Goal: Information Seeking & Learning: Learn about a topic

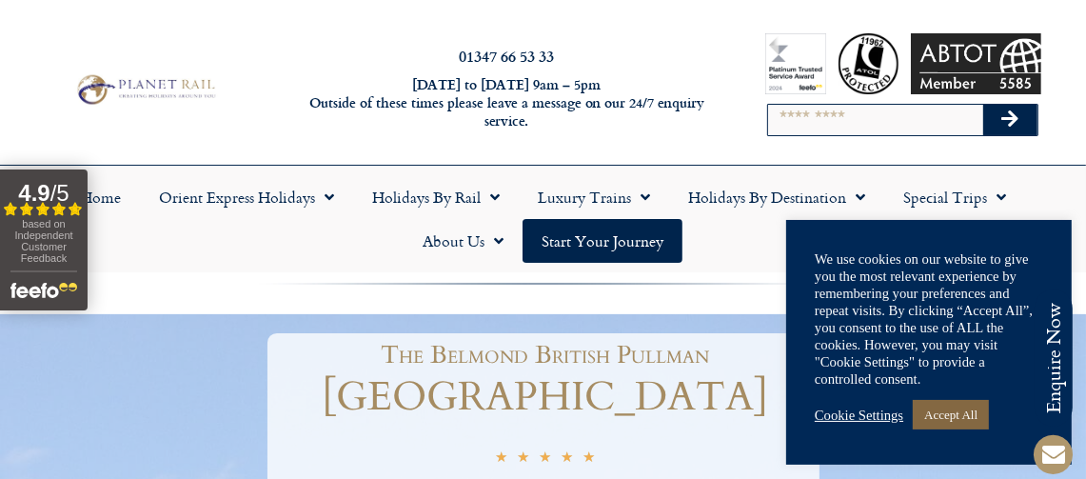
click at [963, 415] on link "Accept All" at bounding box center [951, 415] width 76 height 30
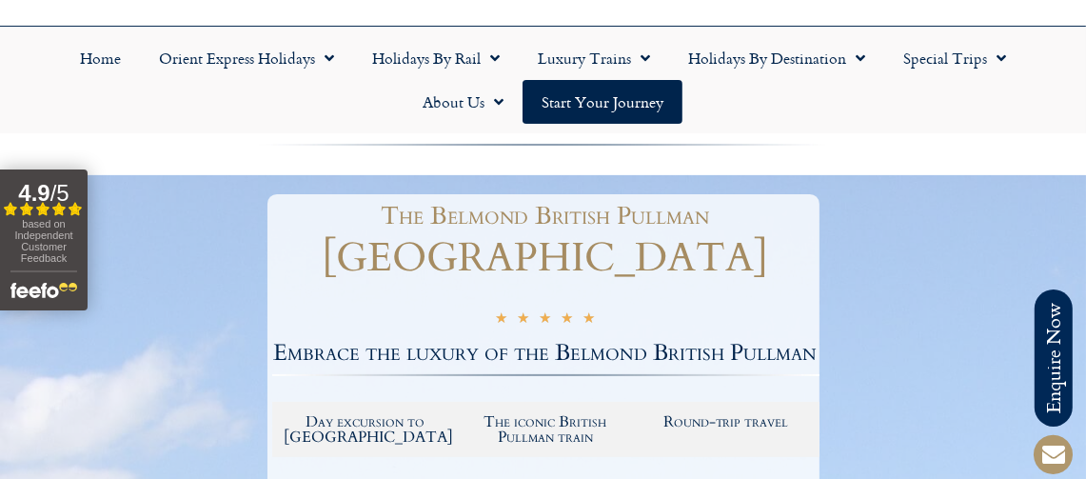
scroll to position [177, 0]
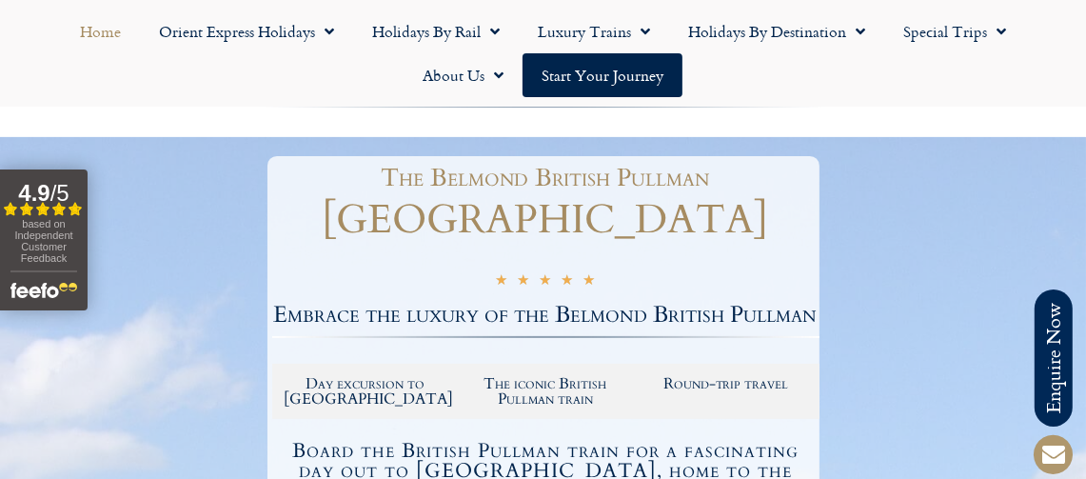
click at [102, 28] on link "Home" at bounding box center [100, 32] width 79 height 44
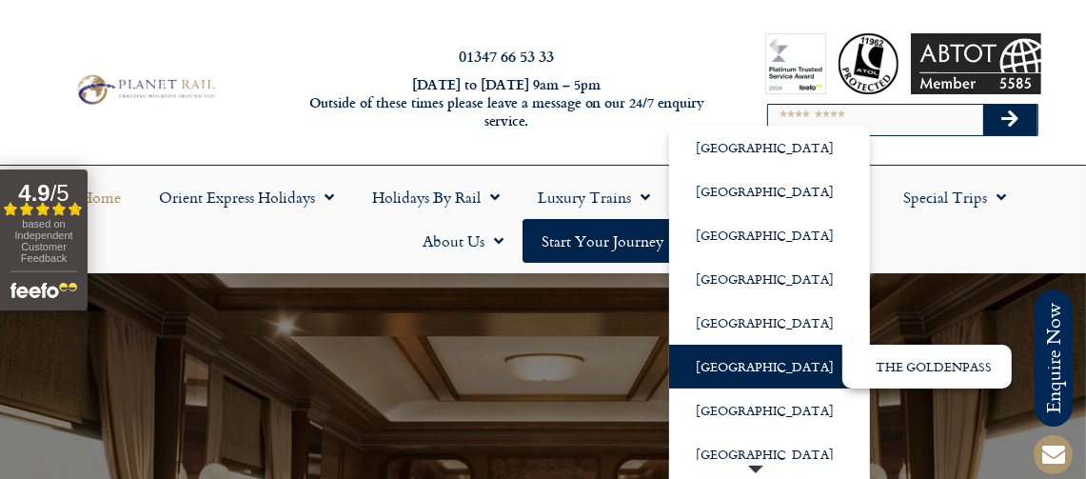
click at [719, 369] on link "[GEOGRAPHIC_DATA]" at bounding box center [769, 367] width 201 height 44
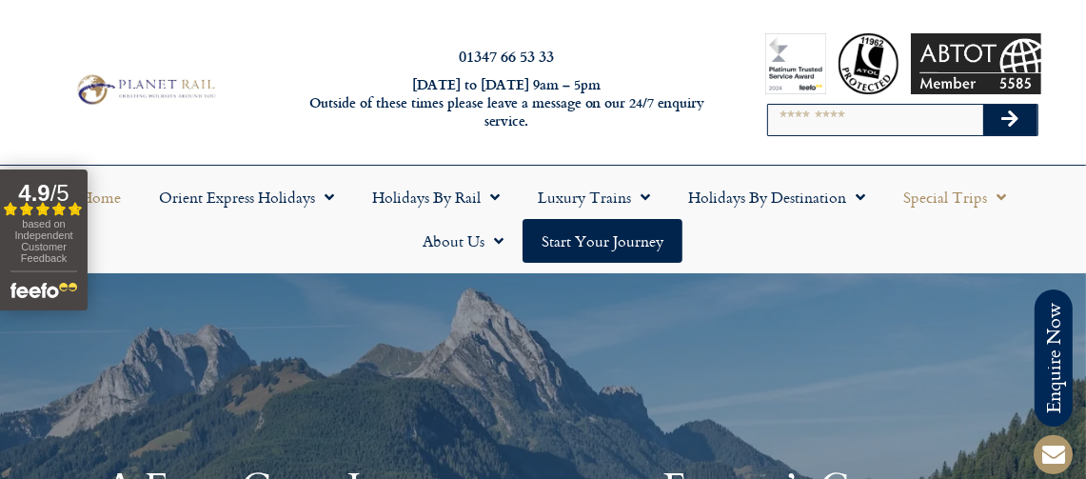
click at [995, 194] on span "Menu" at bounding box center [996, 197] width 19 height 34
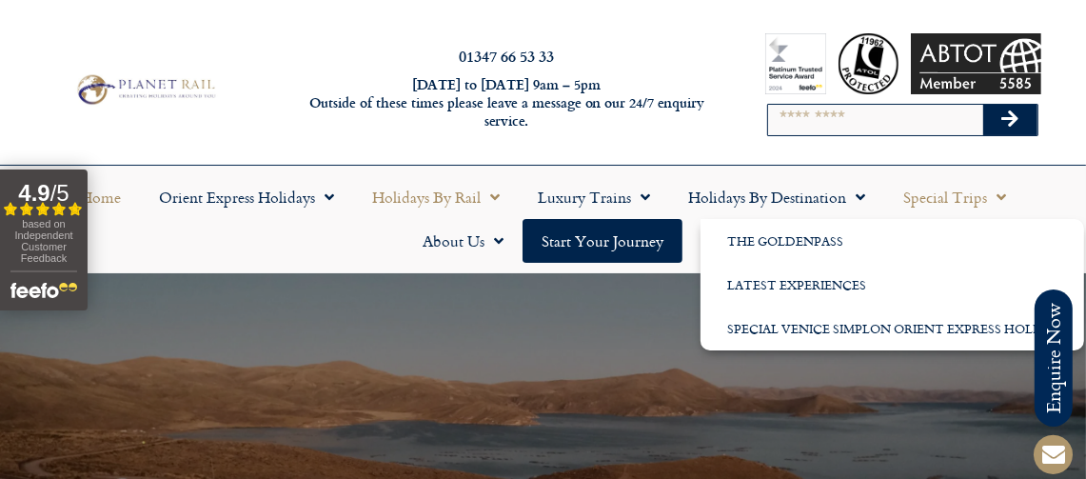
click at [494, 194] on span "Menu" at bounding box center [490, 197] width 19 height 34
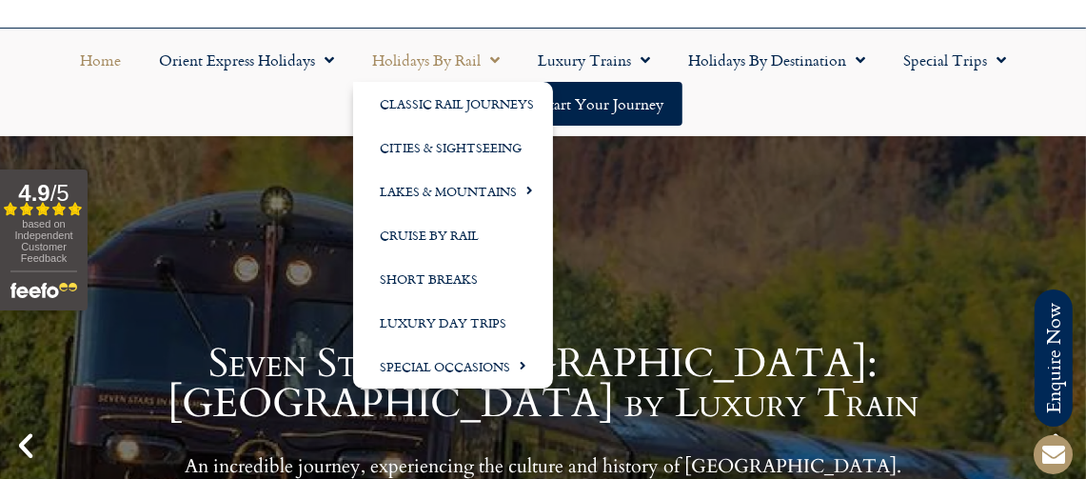
scroll to position [140, 0]
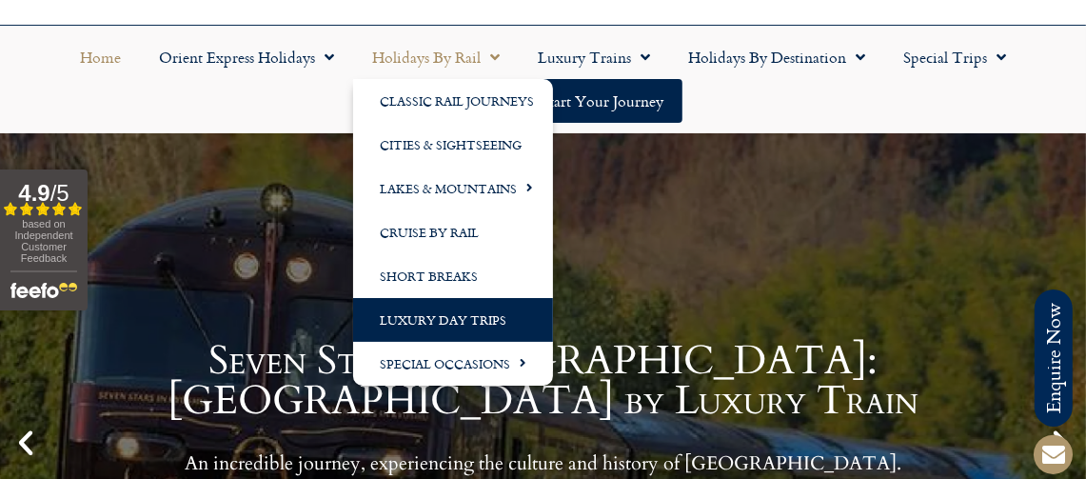
click at [463, 317] on link "Luxury Day Trips" at bounding box center [453, 320] width 200 height 44
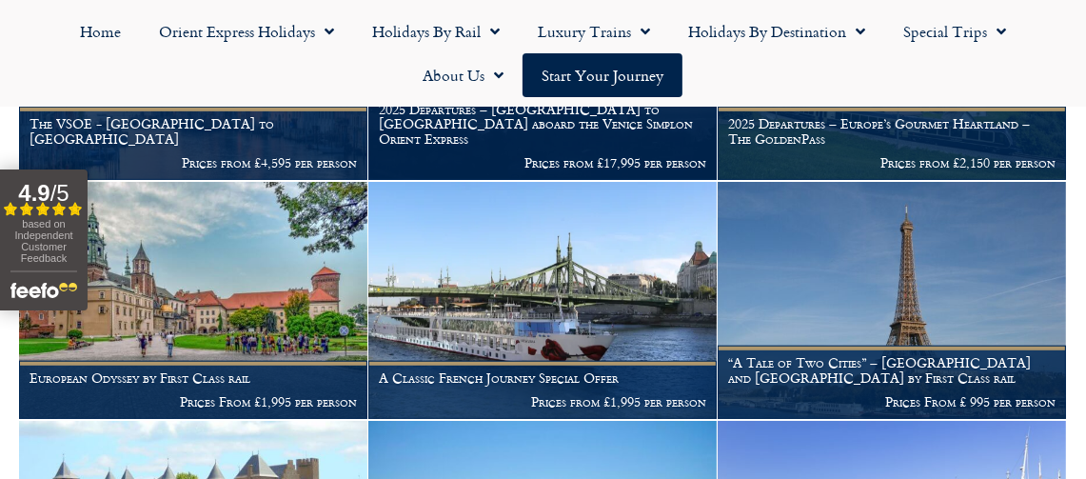
scroll to position [812, 0]
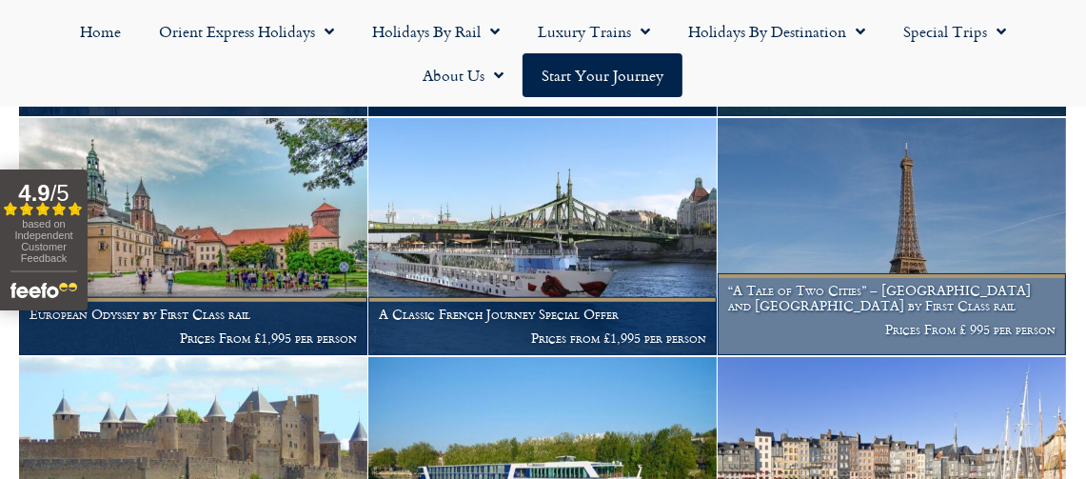
click at [894, 186] on img at bounding box center [892, 236] width 348 height 237
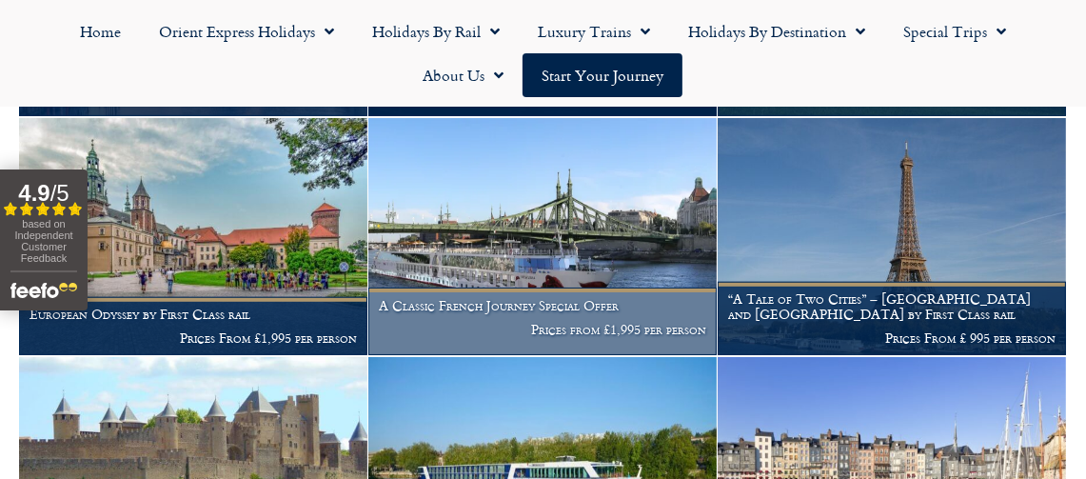
click at [555, 225] on img at bounding box center [542, 236] width 348 height 237
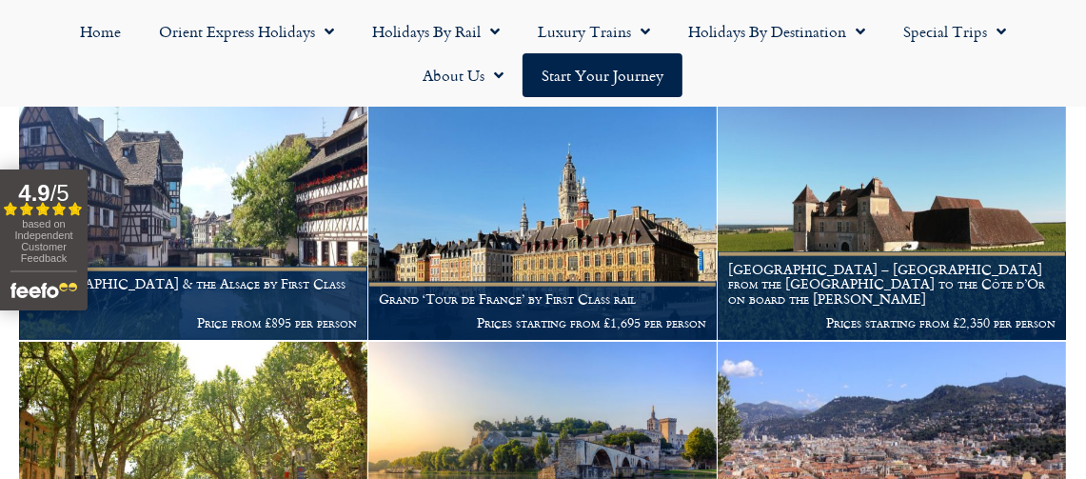
scroll to position [1558, 0]
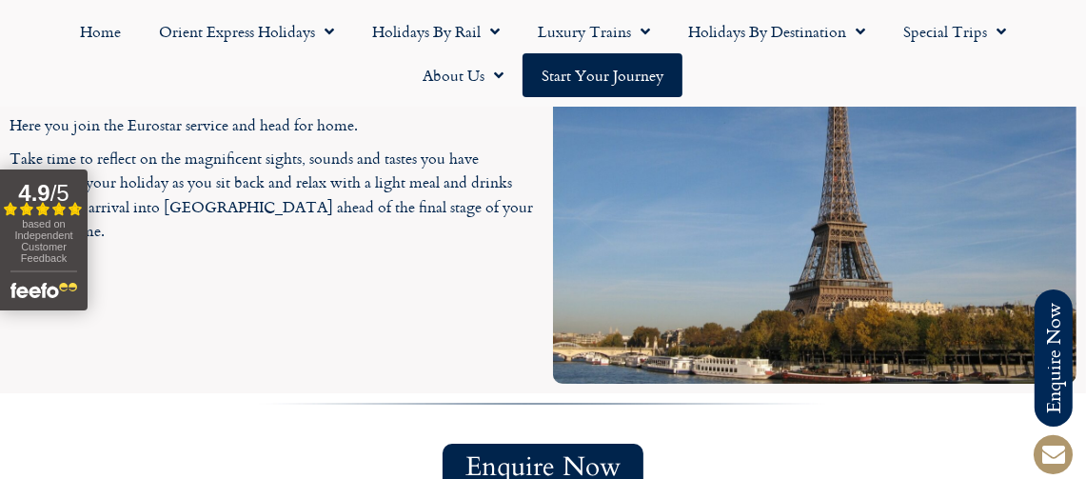
scroll to position [4817, 0]
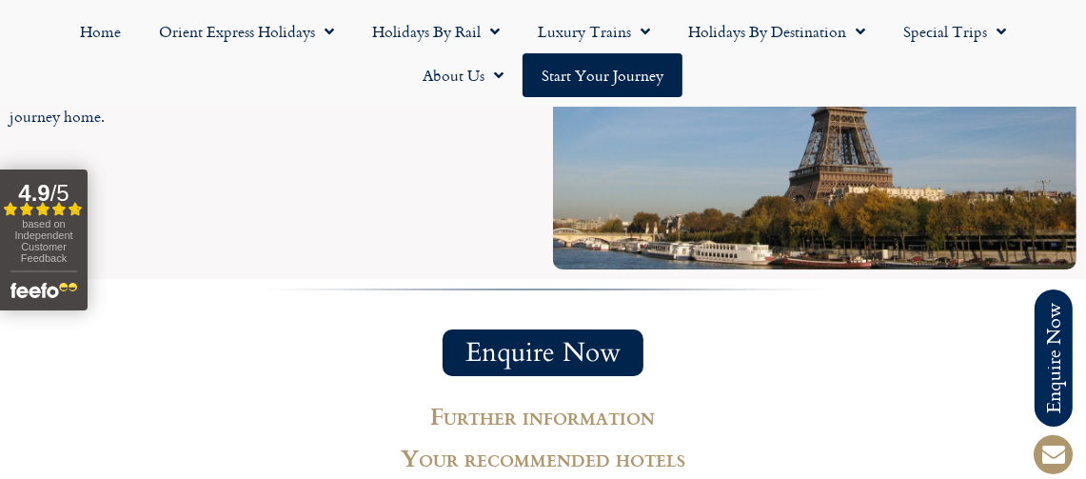
click at [11, 177] on button "4.9 / 5 Filled star Filled star Filled star Filled star Partial star based on I…" at bounding box center [44, 239] width 88 height 141
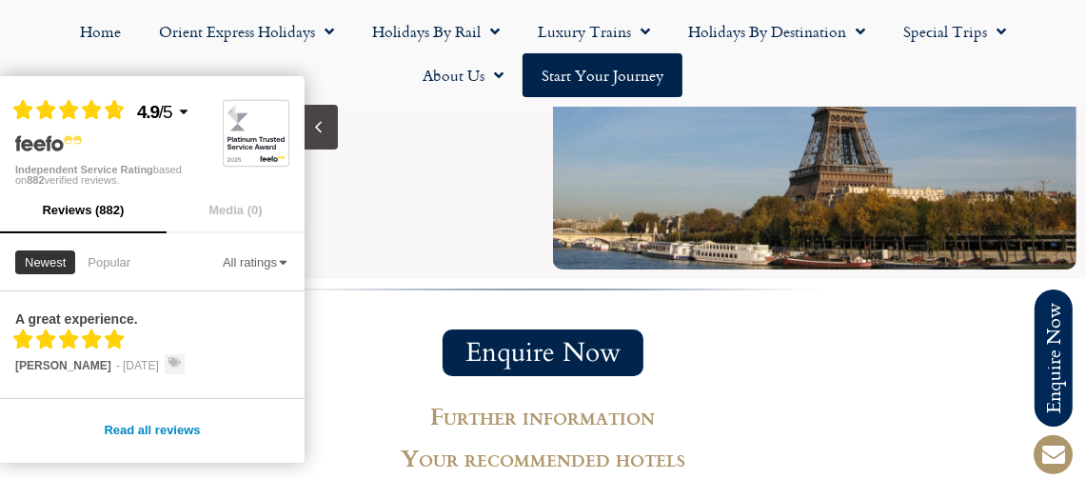
click at [324, 142] on button "Close slideout" at bounding box center [321, 127] width 33 height 45
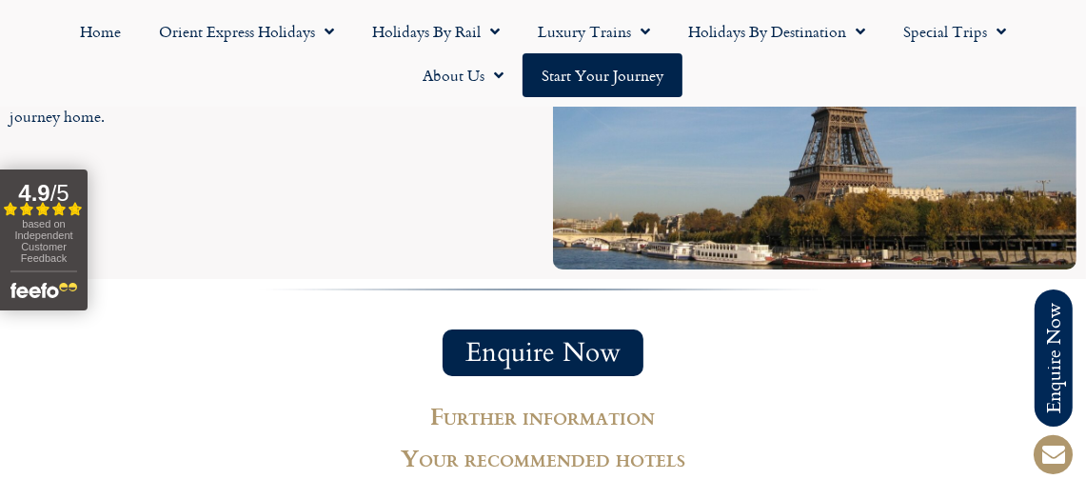
drag, startPoint x: 40, startPoint y: 266, endPoint x: 170, endPoint y: 386, distance: 177.1
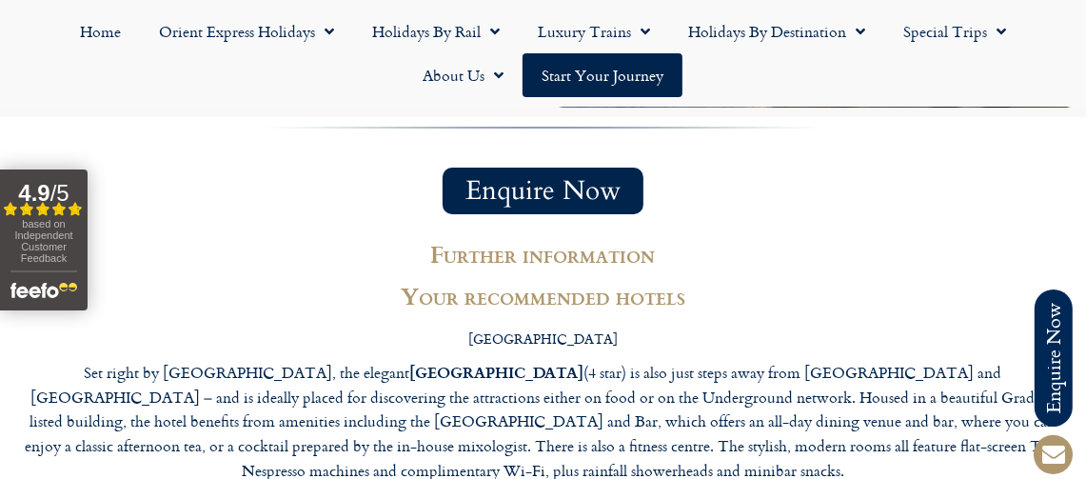
scroll to position [4983, 0]
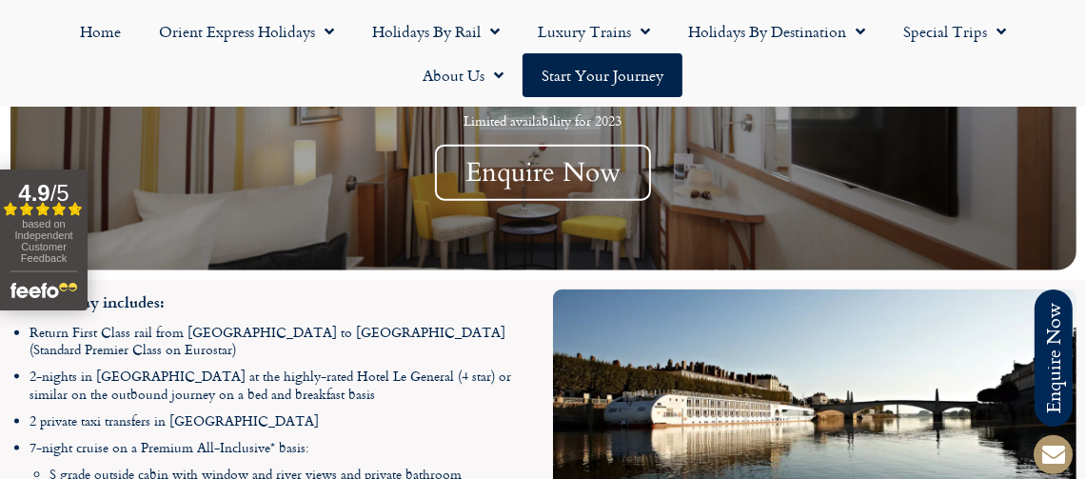
scroll to position [1564, 0]
click at [834, 414] on img at bounding box center [814, 393] width 523 height 209
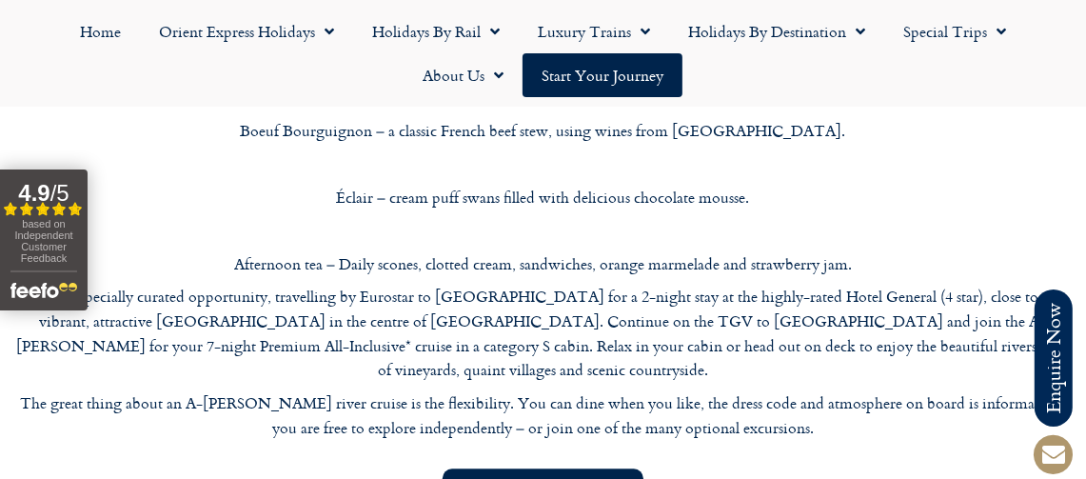
scroll to position [2877, 0]
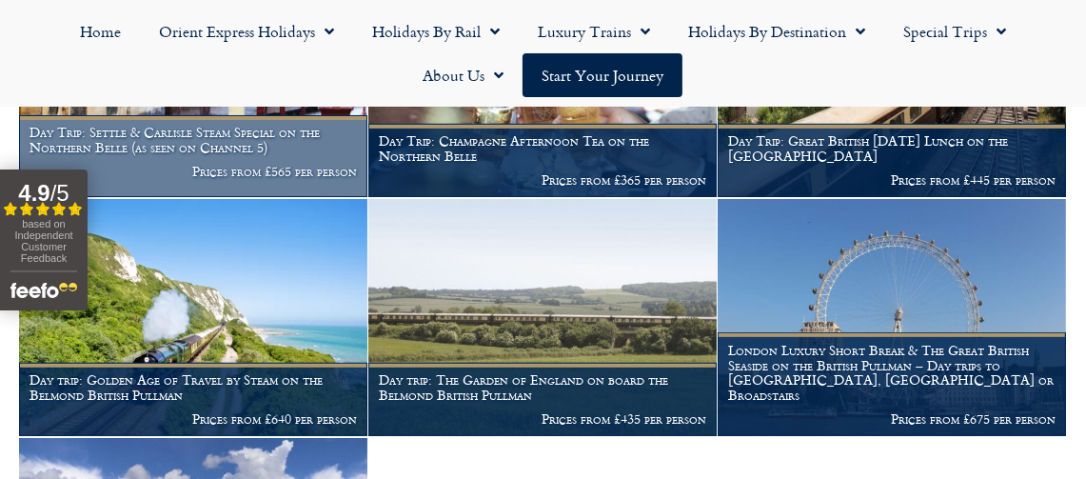
scroll to position [572, 0]
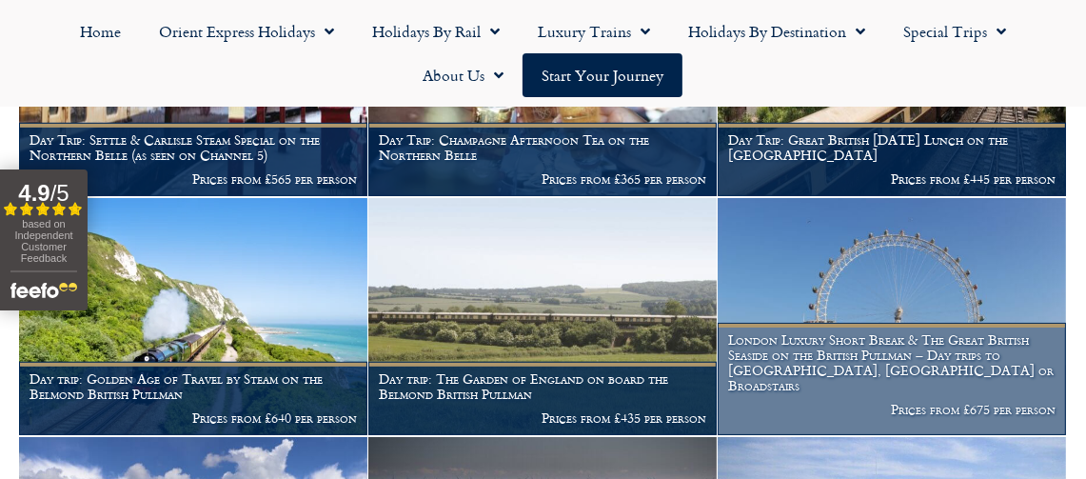
click at [904, 313] on img at bounding box center [892, 316] width 348 height 237
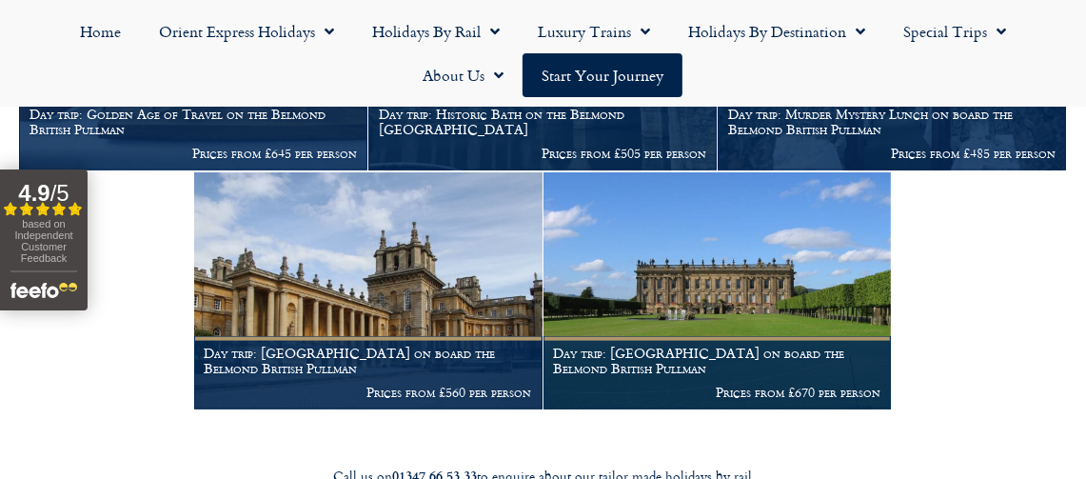
scroll to position [1793, 0]
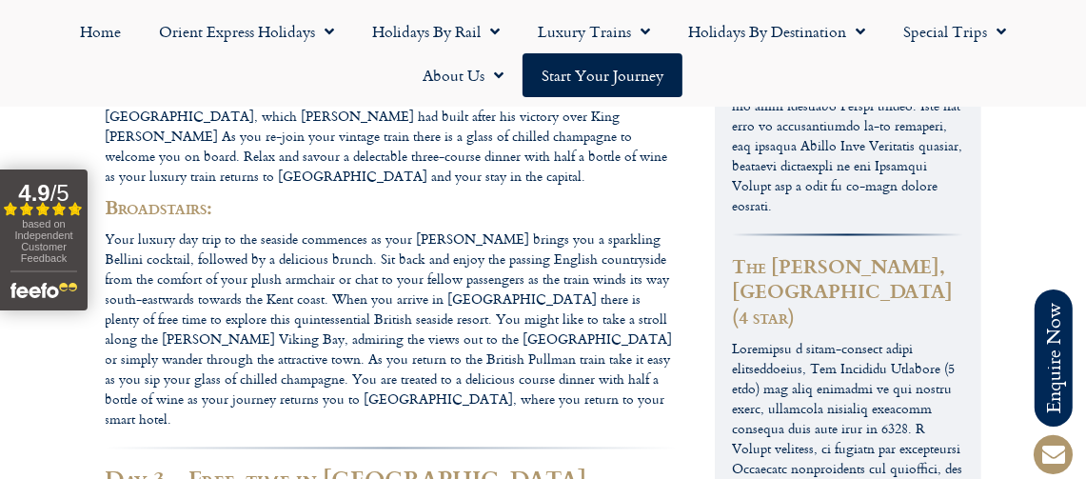
scroll to position [2486, 0]
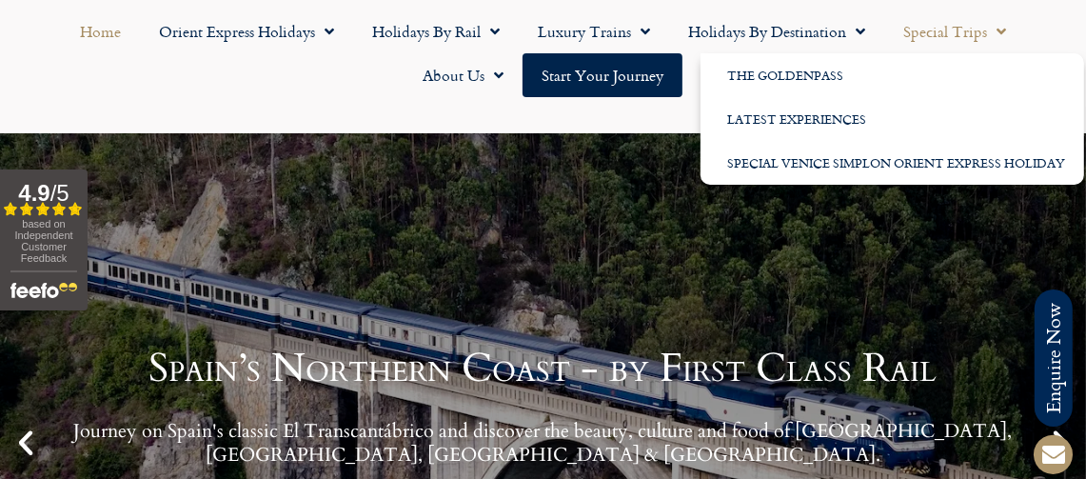
click at [951, 28] on link "Special Trips" at bounding box center [954, 32] width 141 height 44
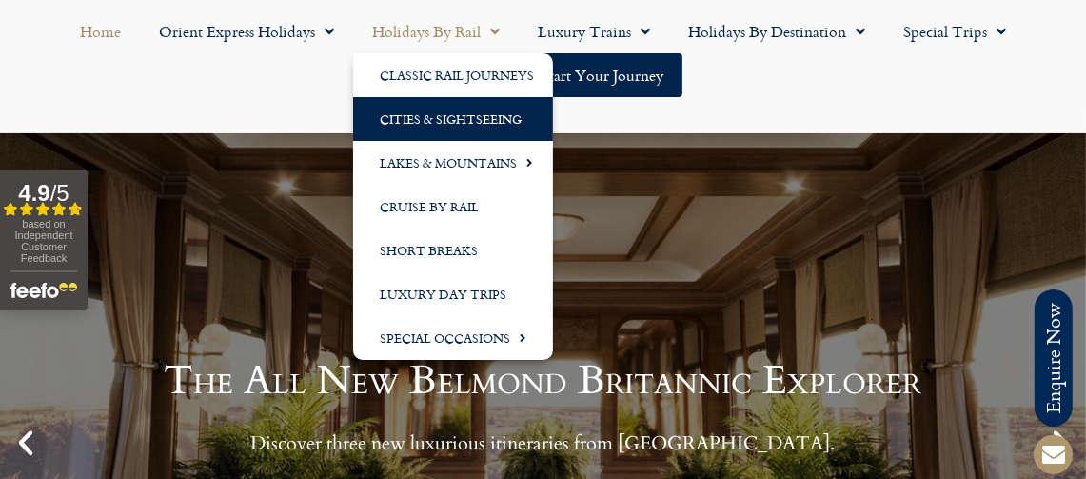
click at [427, 109] on link "Cities & Sightseeing" at bounding box center [453, 119] width 200 height 44
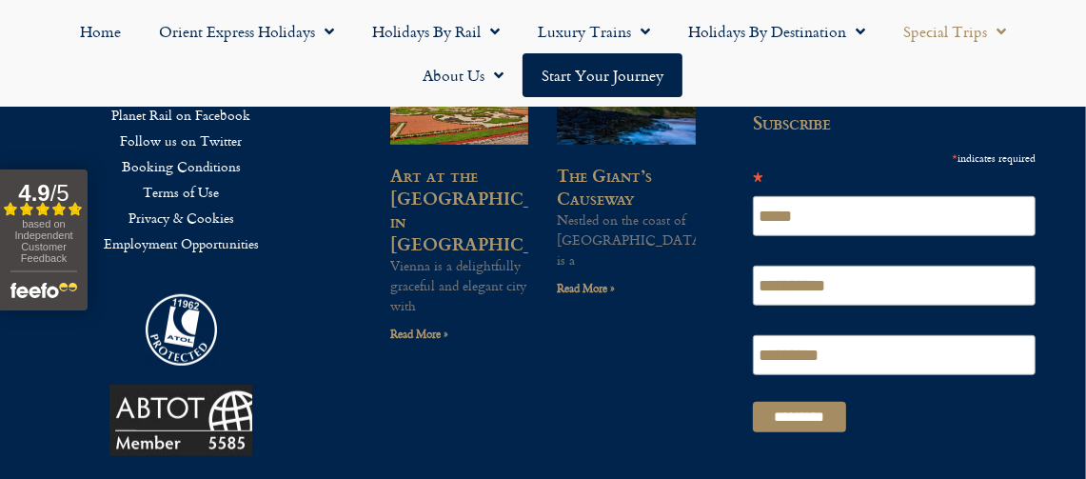
scroll to position [750, 0]
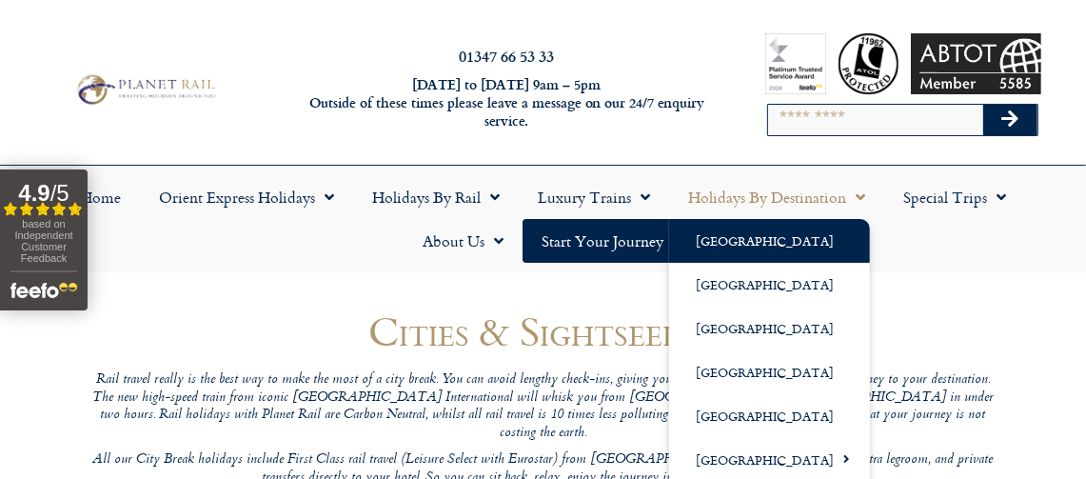
click at [745, 235] on link "[GEOGRAPHIC_DATA]" at bounding box center [769, 241] width 201 height 44
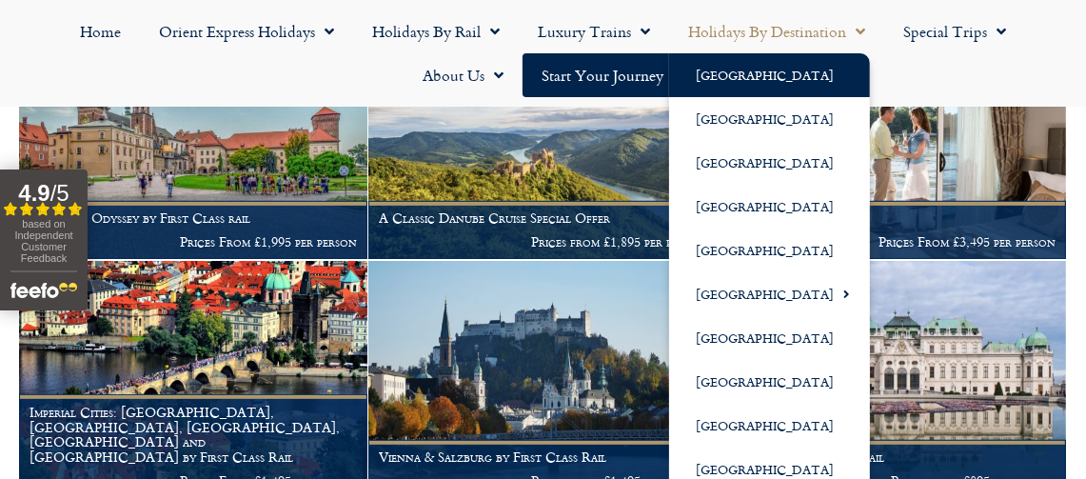
scroll to position [455, 0]
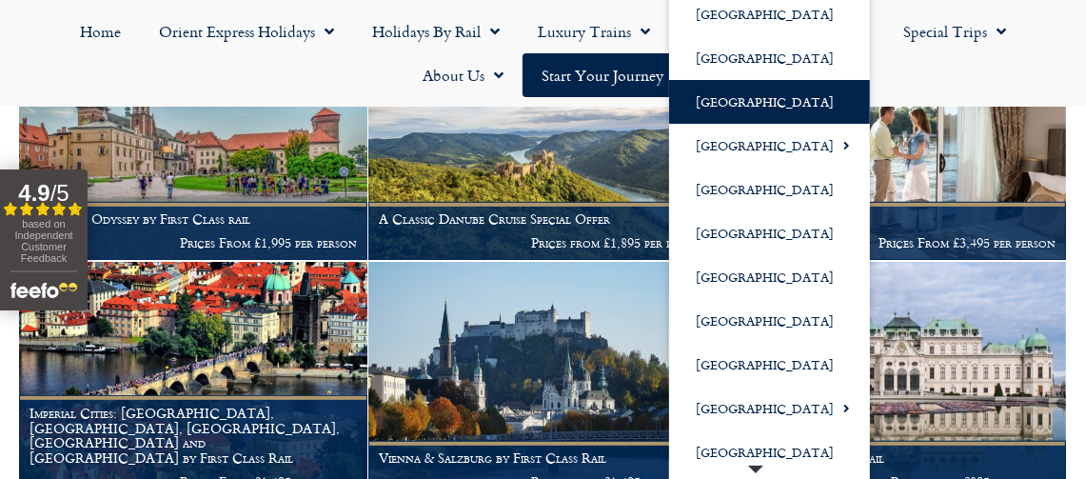
click at [716, 95] on link "[GEOGRAPHIC_DATA]" at bounding box center [769, 102] width 201 height 44
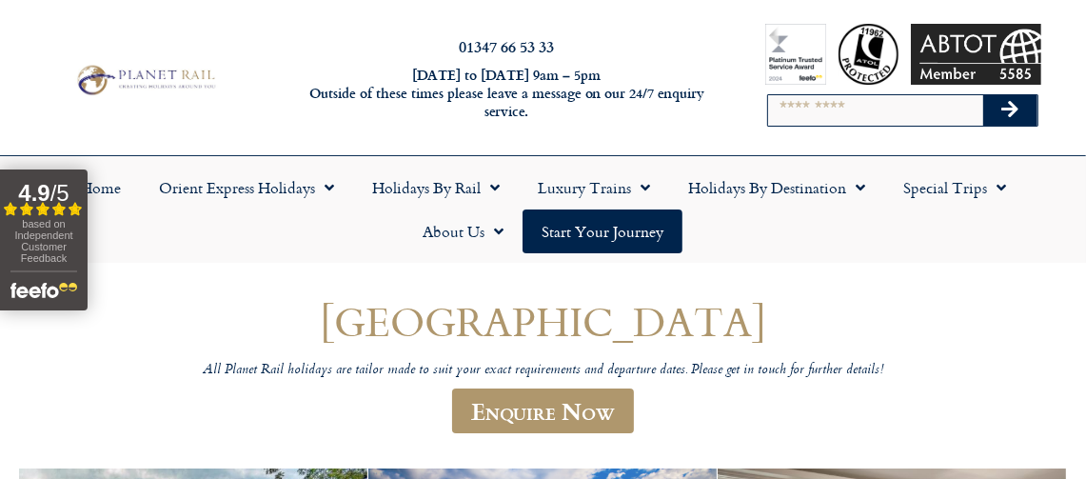
scroll to position [8, 0]
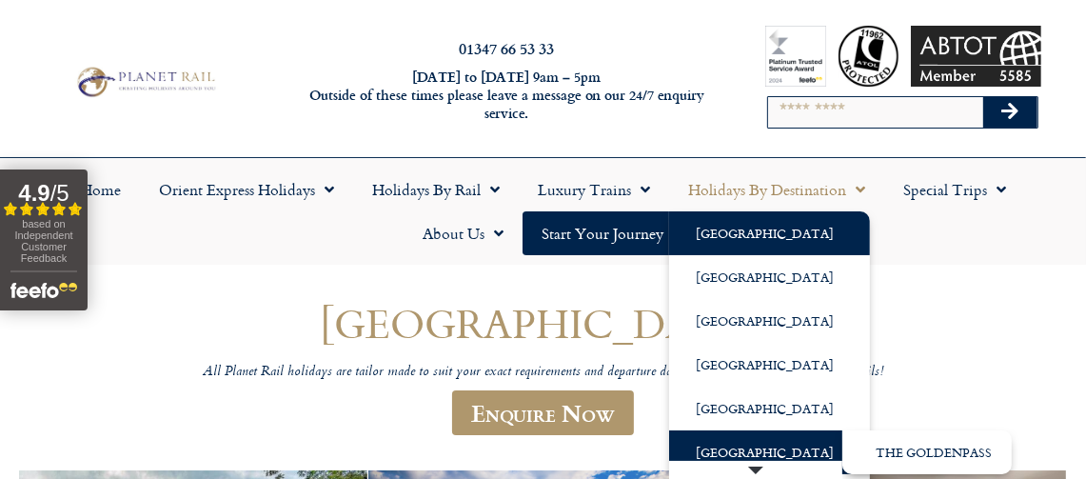
click at [722, 451] on link "[GEOGRAPHIC_DATA]" at bounding box center [769, 452] width 201 height 44
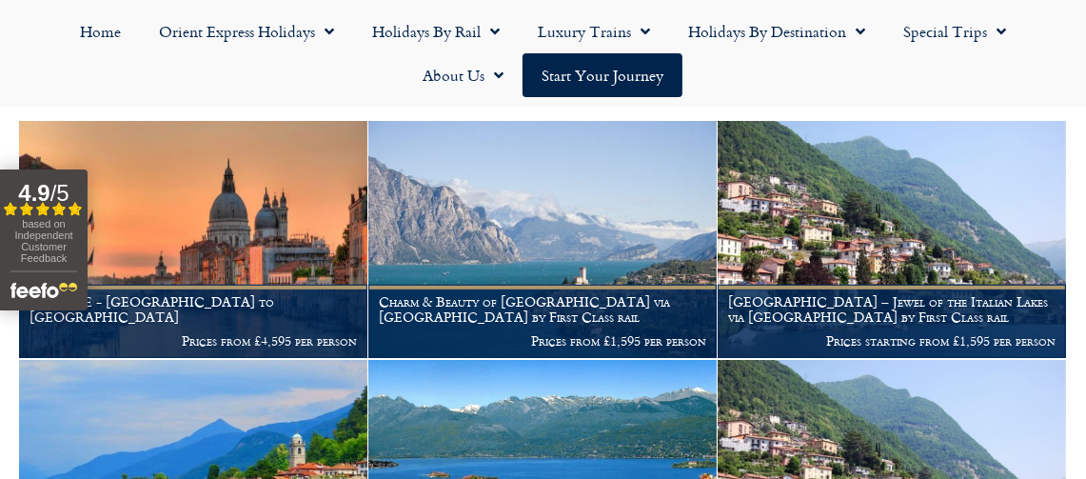
scroll to position [495, 0]
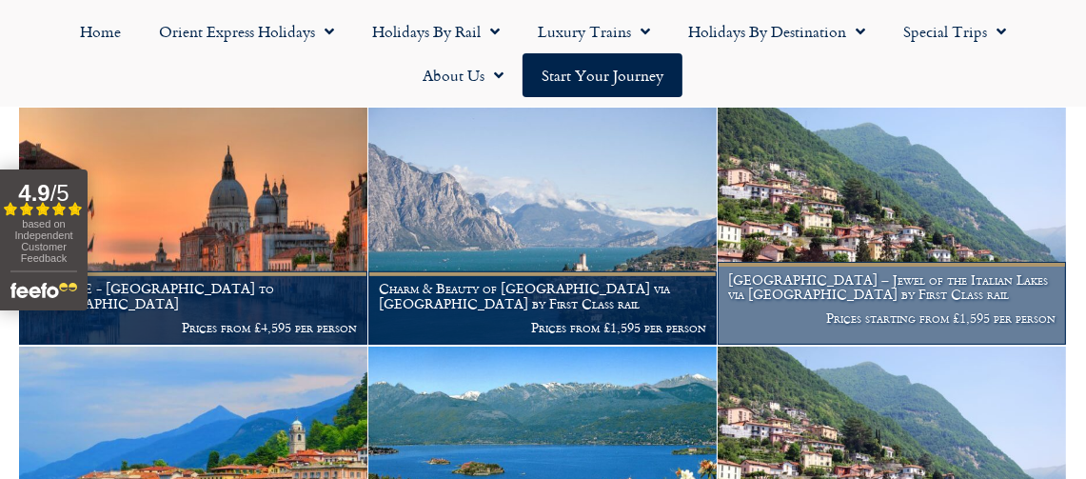
click at [857, 206] on img at bounding box center [892, 226] width 348 height 237
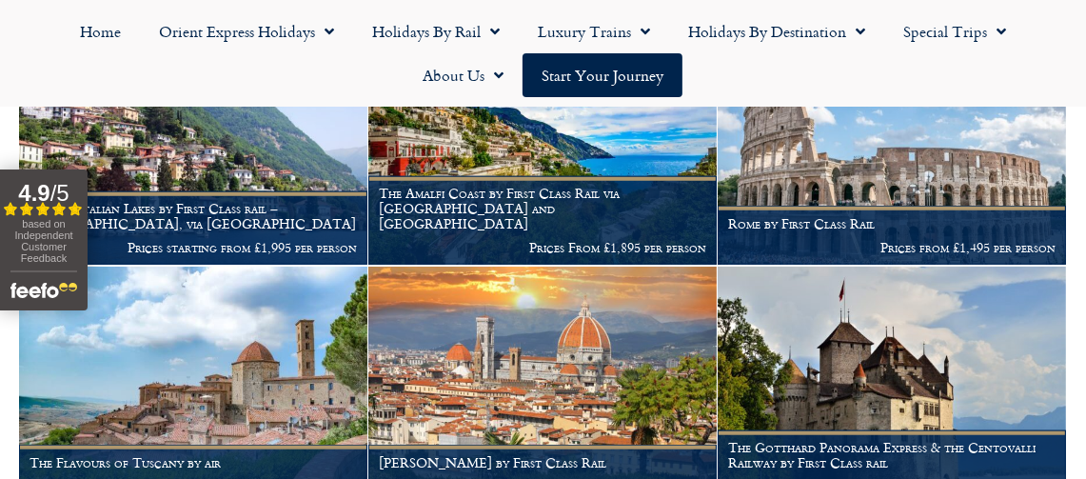
scroll to position [1053, 0]
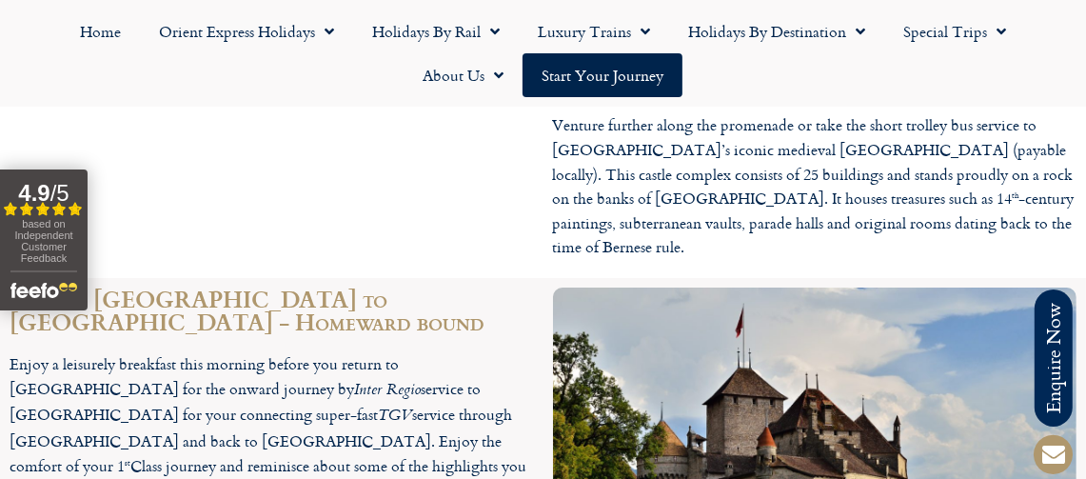
scroll to position [4795, 0]
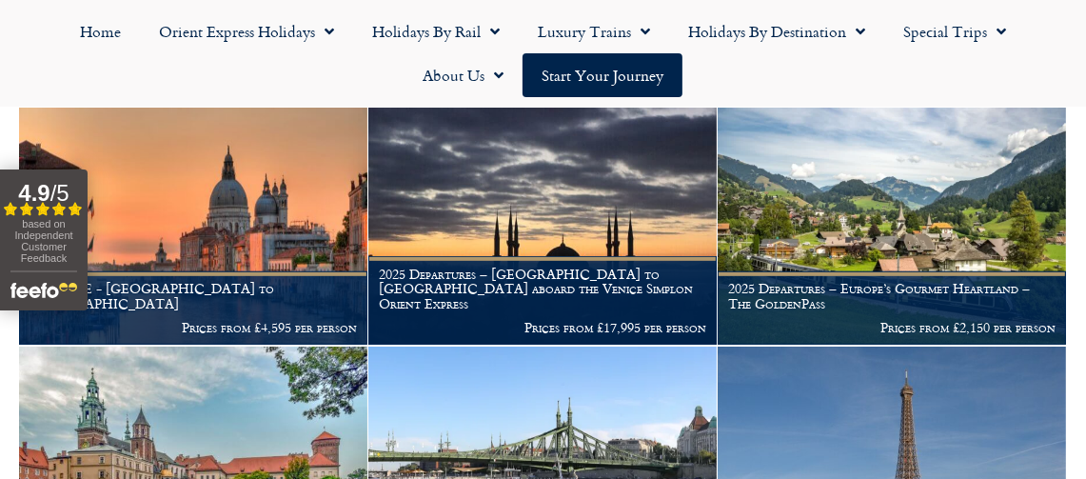
scroll to position [634, 0]
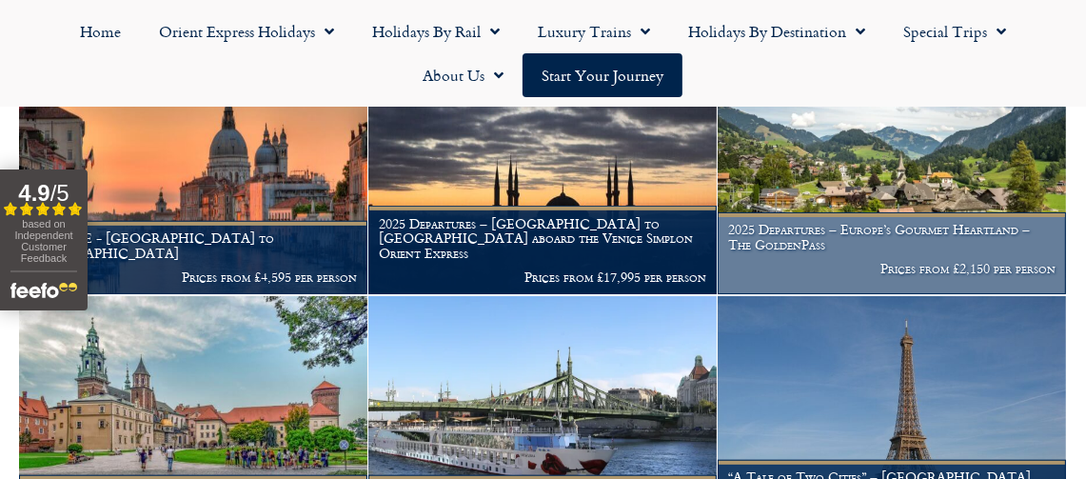
click at [884, 147] on img at bounding box center [892, 175] width 348 height 237
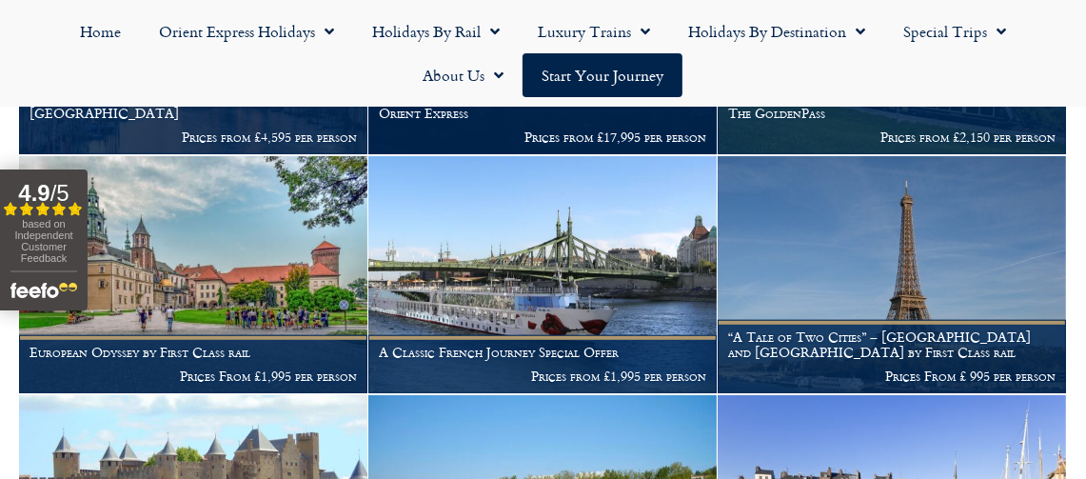
scroll to position [786, 0]
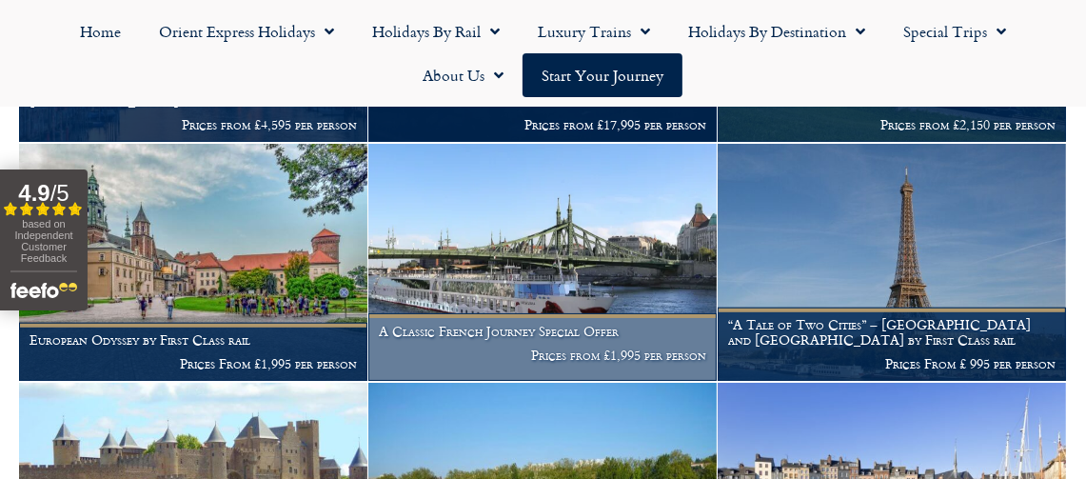
click at [565, 243] on img at bounding box center [542, 262] width 348 height 237
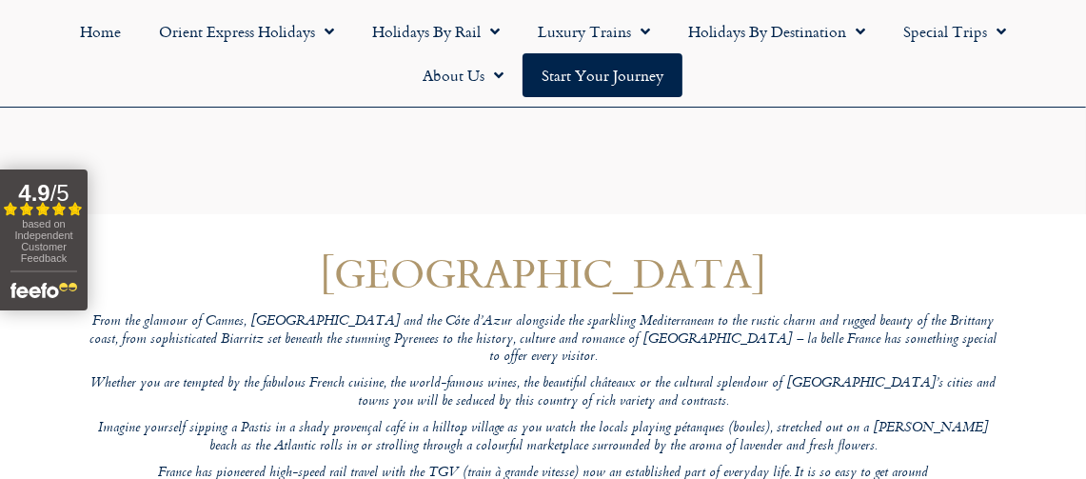
scroll to position [0, 0]
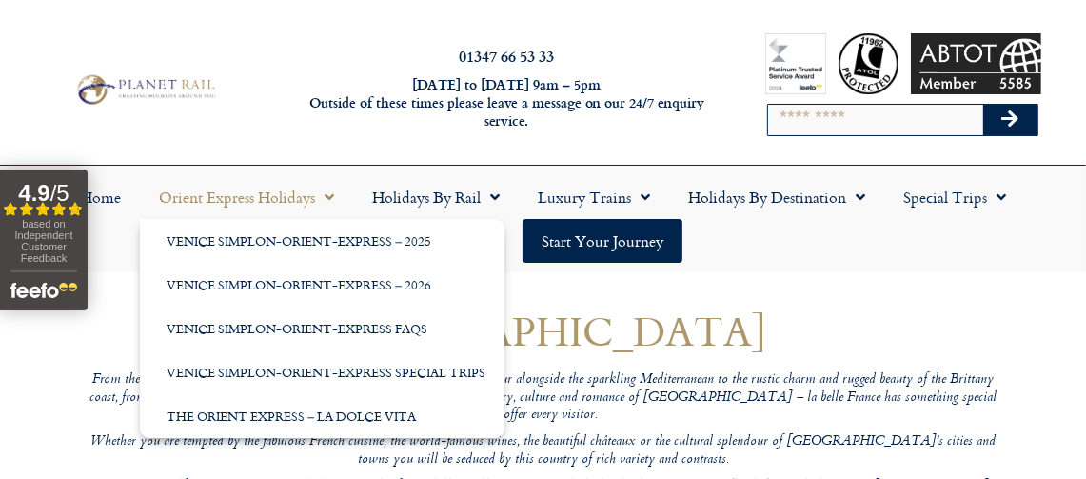
click at [331, 192] on span "Menu" at bounding box center [324, 197] width 19 height 34
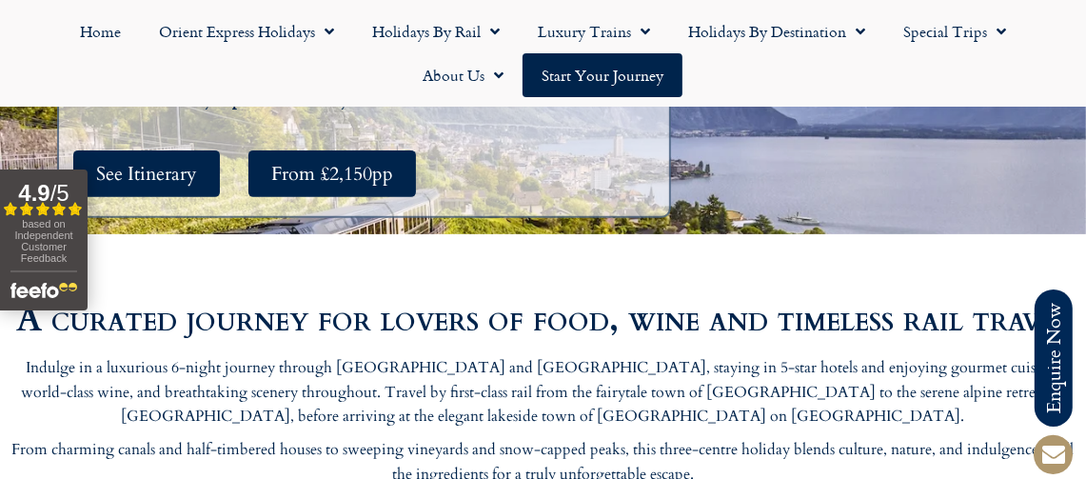
scroll to position [507, 0]
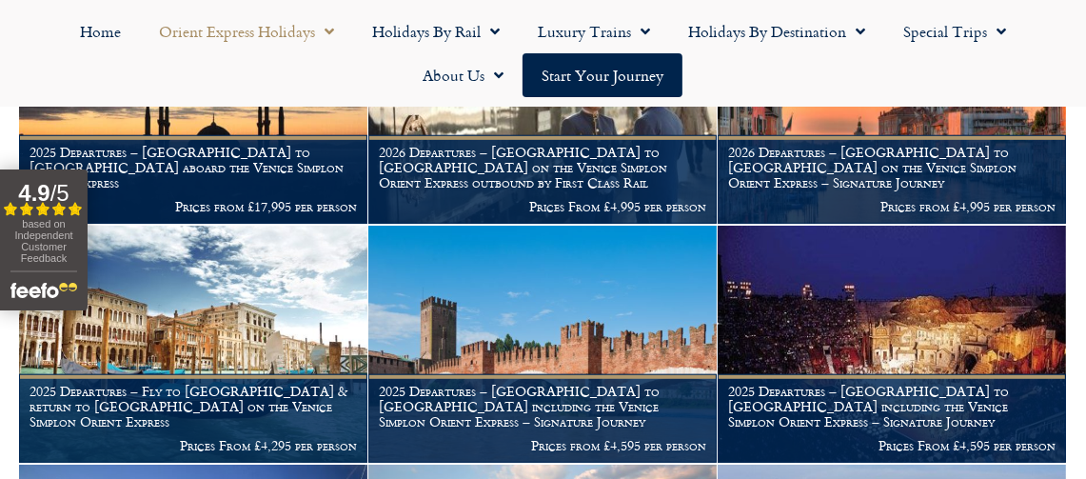
scroll to position [736, 0]
